Goal: Information Seeking & Learning: Learn about a topic

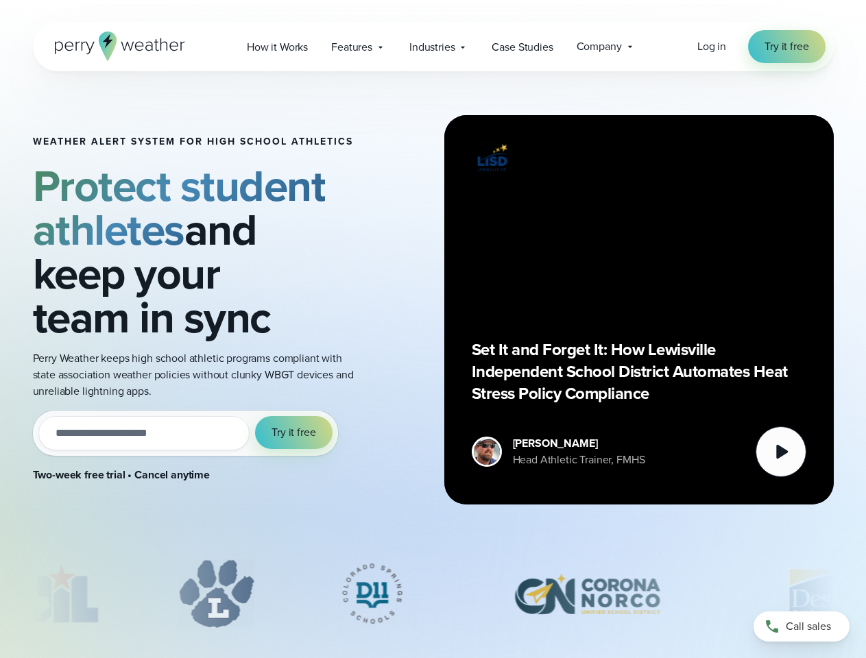
click at [433, 329] on div "Weather Alert System for High School Athletics Protect student athletes and kee…" at bounding box center [433, 309] width 801 height 477
click at [433, 47] on span "Industries" at bounding box center [431, 47] width 45 height 16
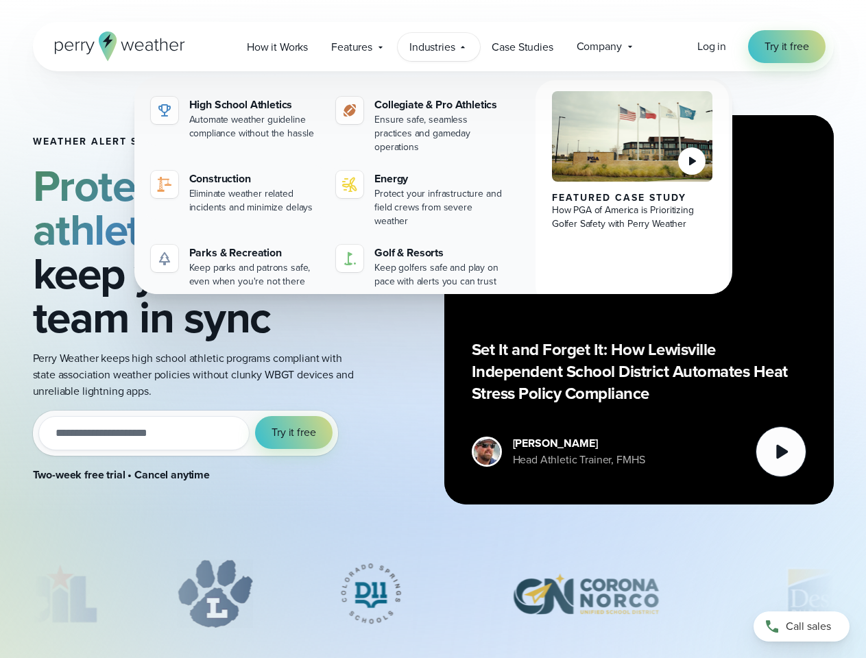
click at [185, 433] on input "email" at bounding box center [144, 433] width 212 height 34
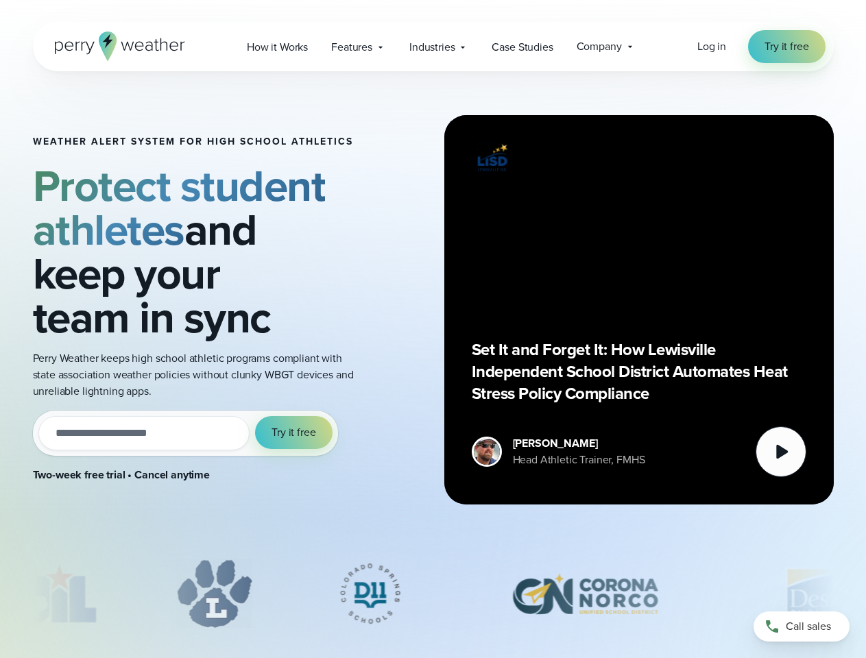
click at [294, 433] on span "Try it free" at bounding box center [293, 432] width 44 height 16
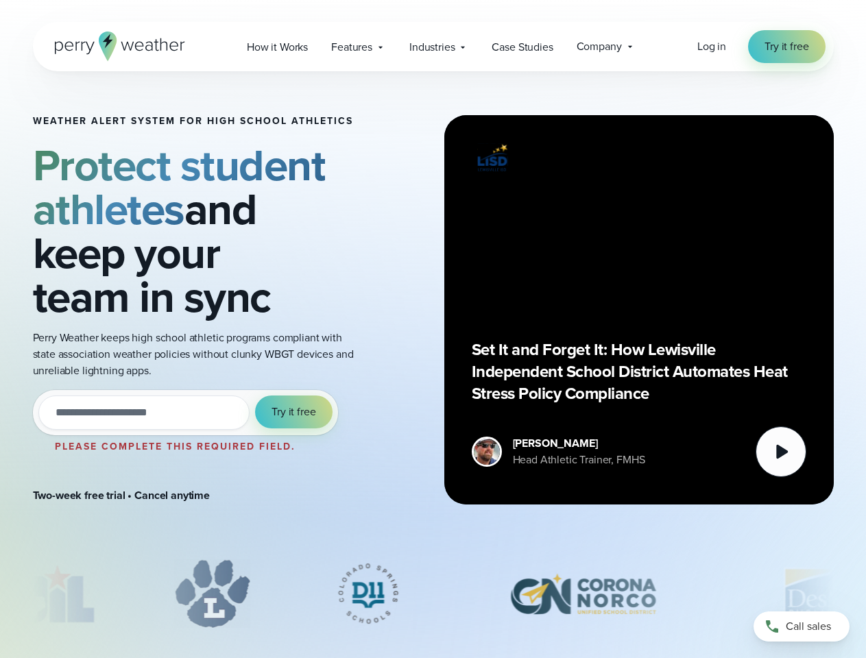
click at [639, 310] on div "Set It and Forget It: How Lewisville Independent School District Automates Heat…" at bounding box center [639, 310] width 335 height 335
click at [781, 452] on icon at bounding box center [782, 452] width 12 height 14
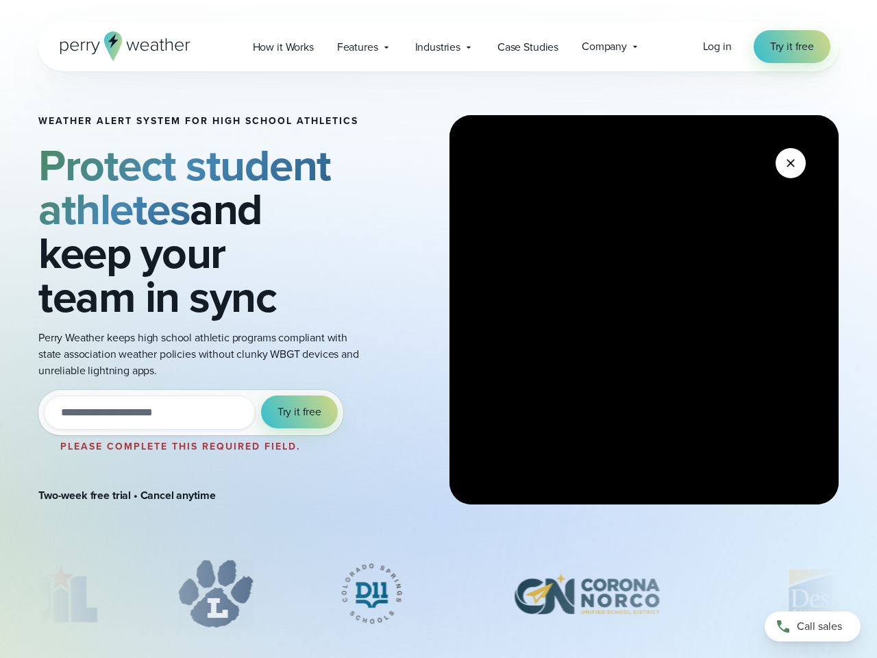
click at [433, 594] on div "slideshow" at bounding box center [438, 593] width 801 height 69
click at [0, 594] on div at bounding box center [438, 596] width 877 height 75
